Goal: Information Seeking & Learning: Learn about a topic

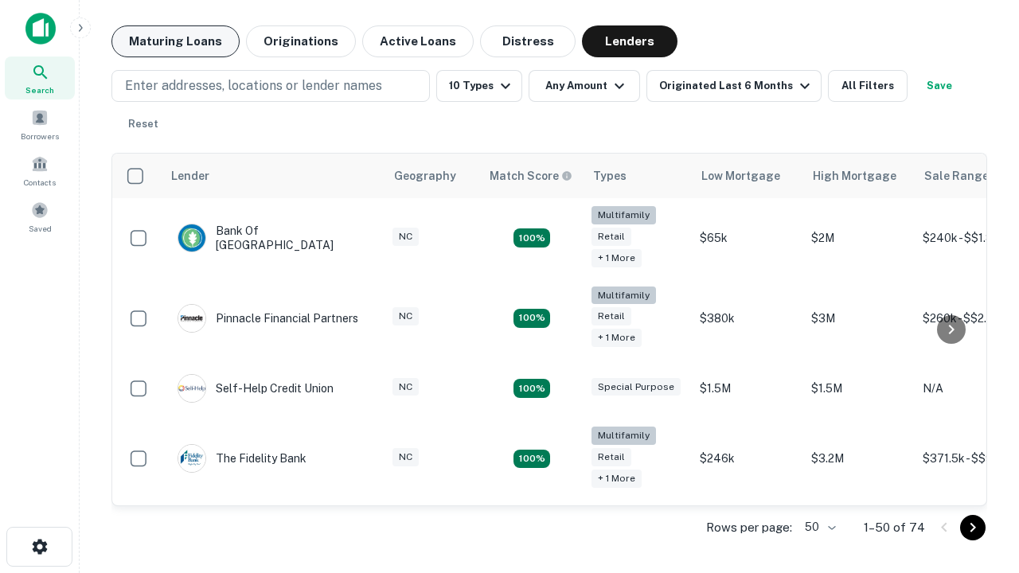
click at [175, 41] on button "Maturing Loans" at bounding box center [175, 41] width 128 height 32
